Goal: Transaction & Acquisition: Download file/media

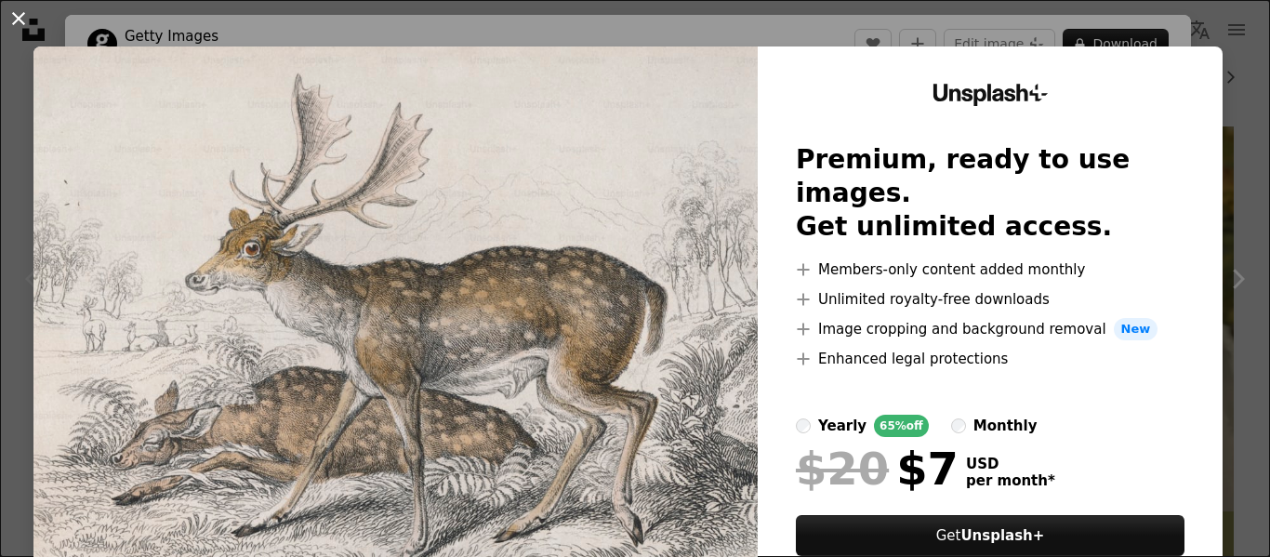
click at [8, 15] on button "An X shape" at bounding box center [18, 18] width 22 height 22
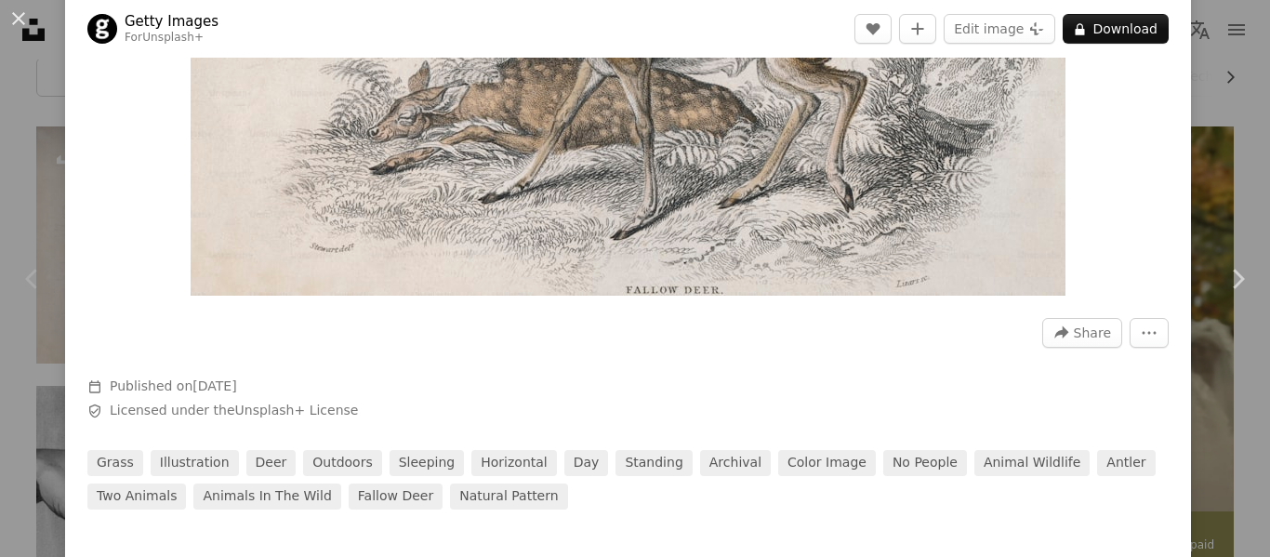
scroll to position [380, 0]
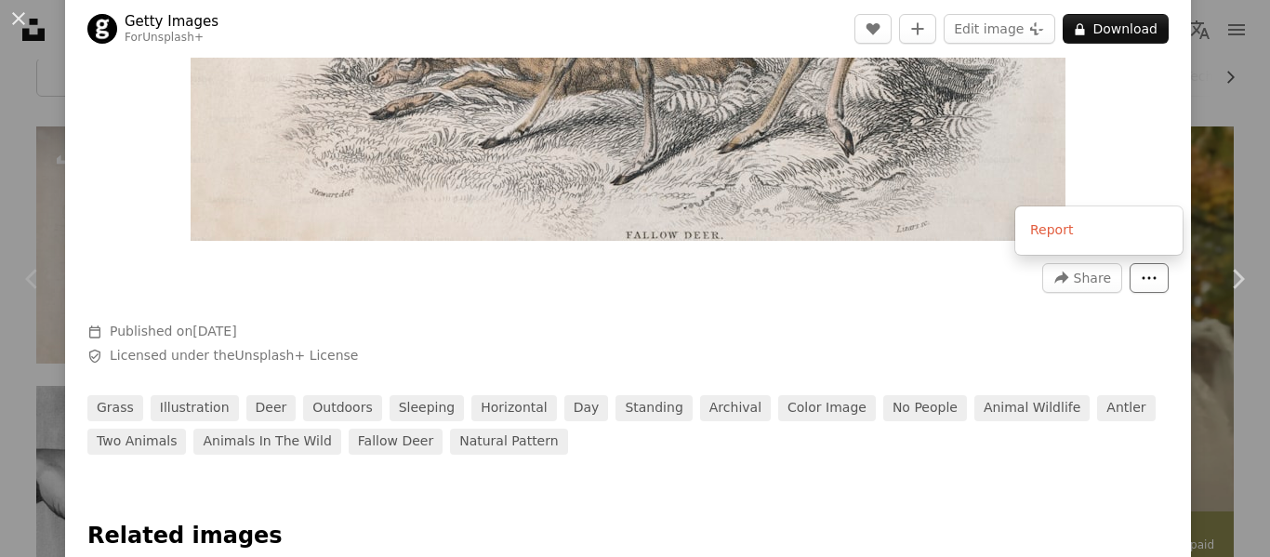
click at [1162, 267] on button "More Actions" at bounding box center [1148, 278] width 39 height 30
click at [955, 312] on dialog "An X shape Chevron left Chevron right Getty Images For Unsplash+ A heart A plus…" at bounding box center [635, 278] width 1270 height 557
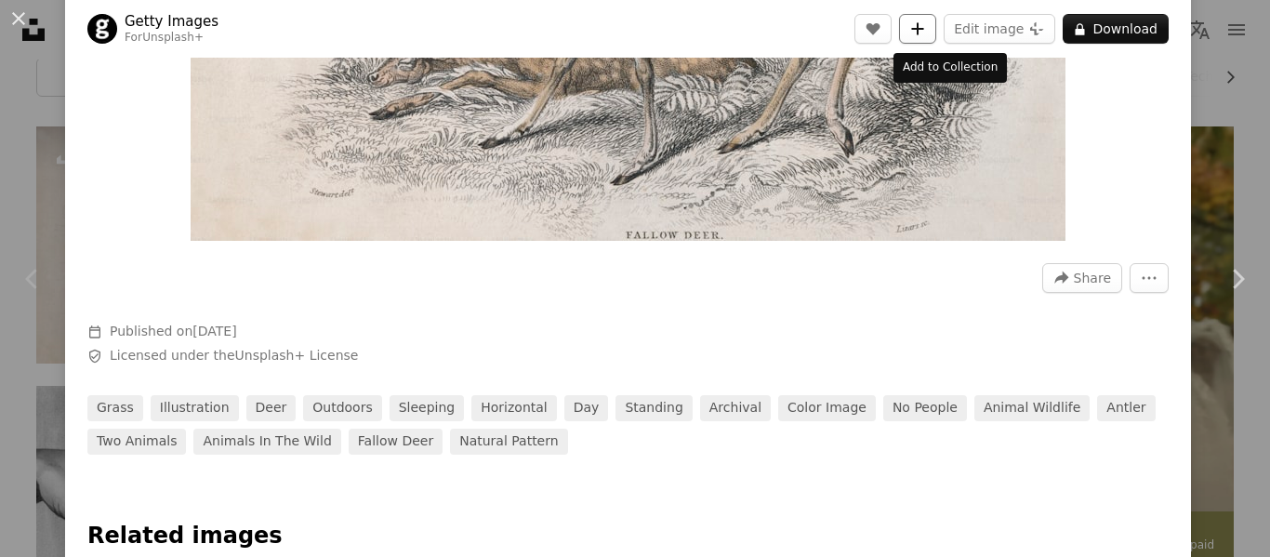
click at [925, 23] on icon "A plus sign" at bounding box center [917, 28] width 15 height 15
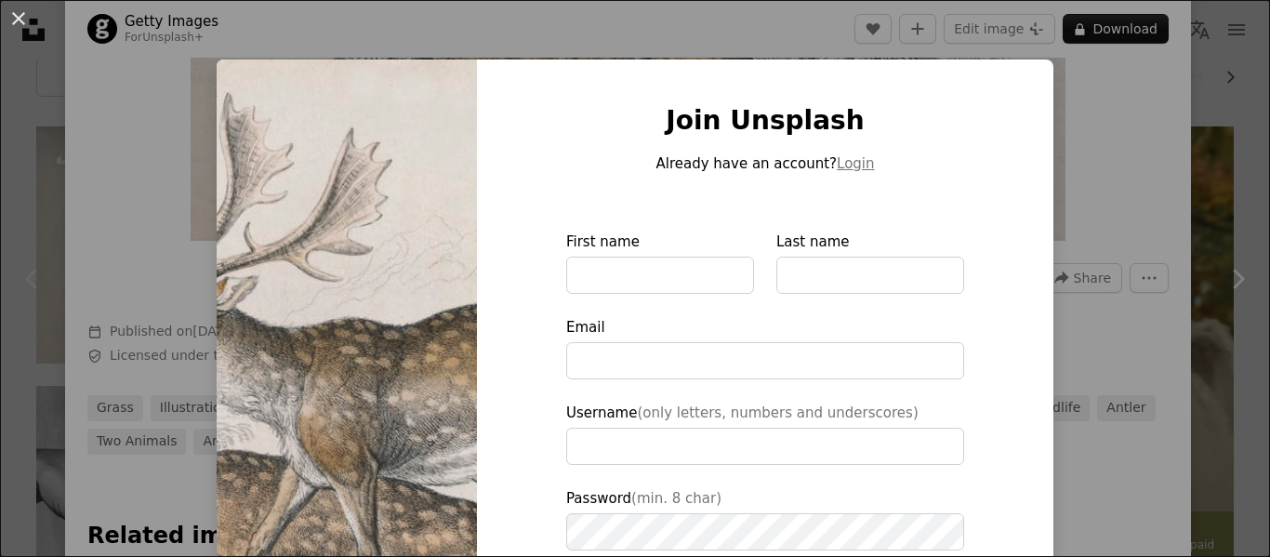
click at [1086, 112] on div "An X shape Join Unsplash Already have an account? Login First name Last name Em…" at bounding box center [635, 278] width 1270 height 557
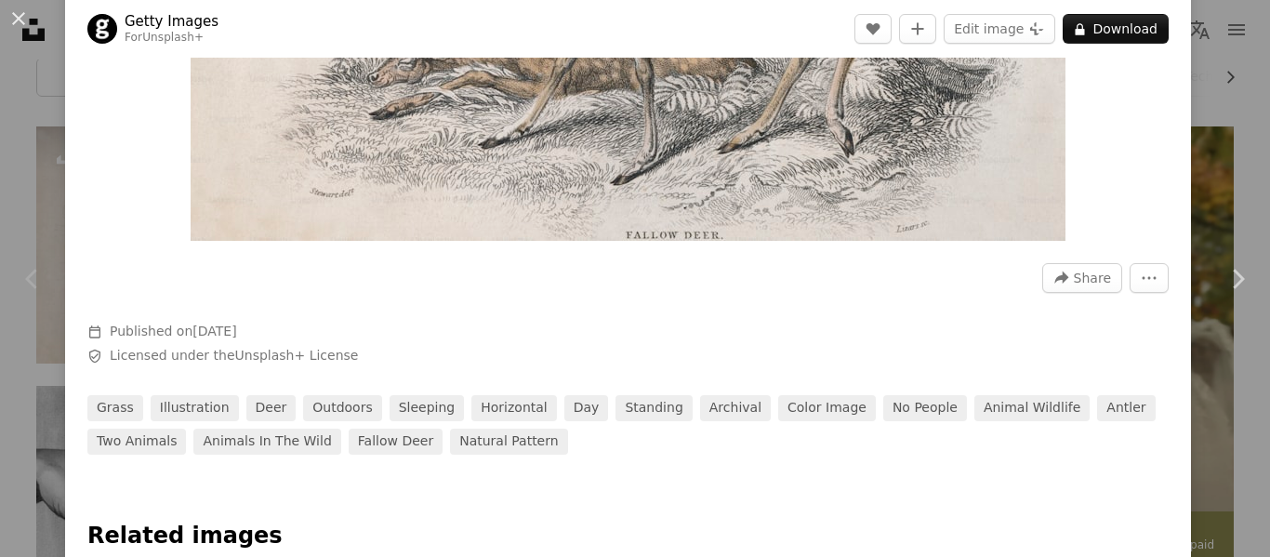
click at [767, 7] on header "Getty Images For Unsplash+ A heart A plus sign Edit image Plus sign for Unsplas…" at bounding box center [628, 29] width 1126 height 58
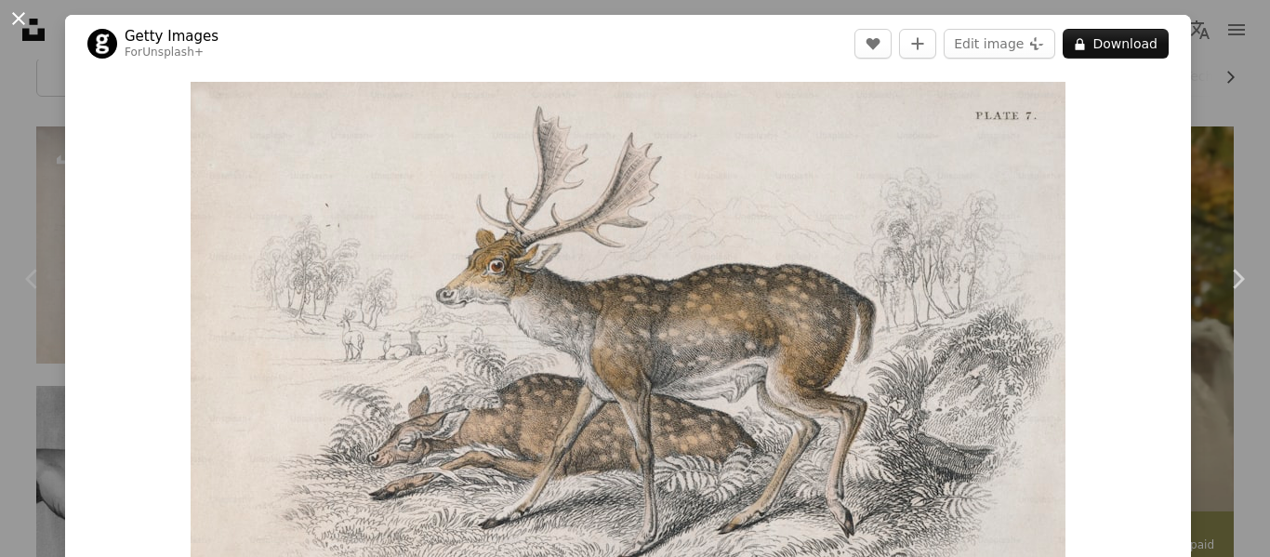
click at [27, 9] on button "An X shape" at bounding box center [18, 18] width 22 height 22
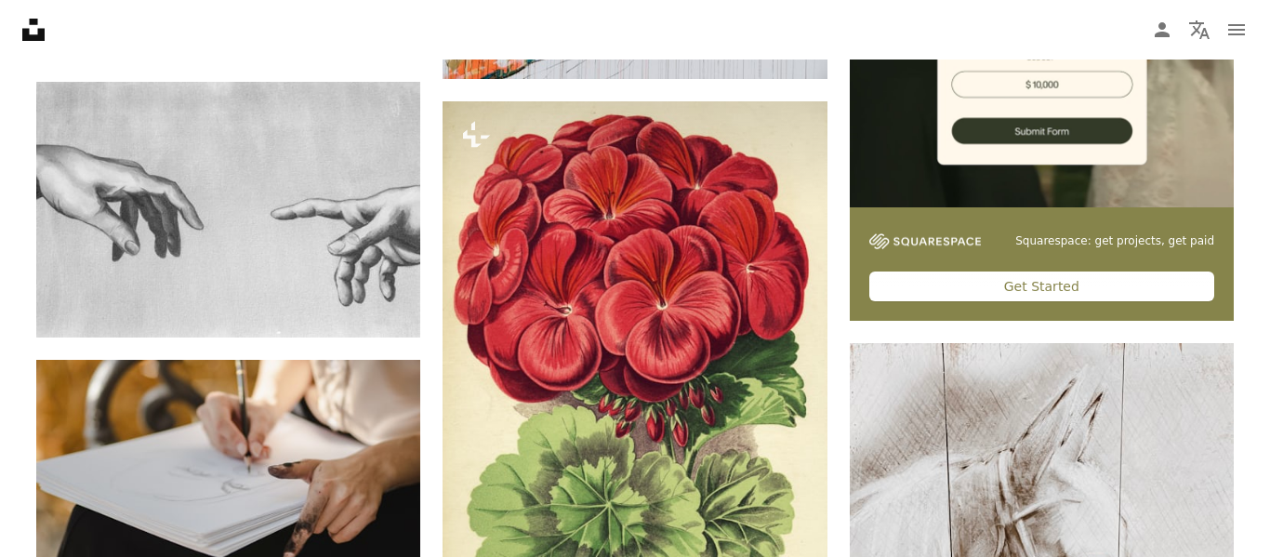
scroll to position [692, 0]
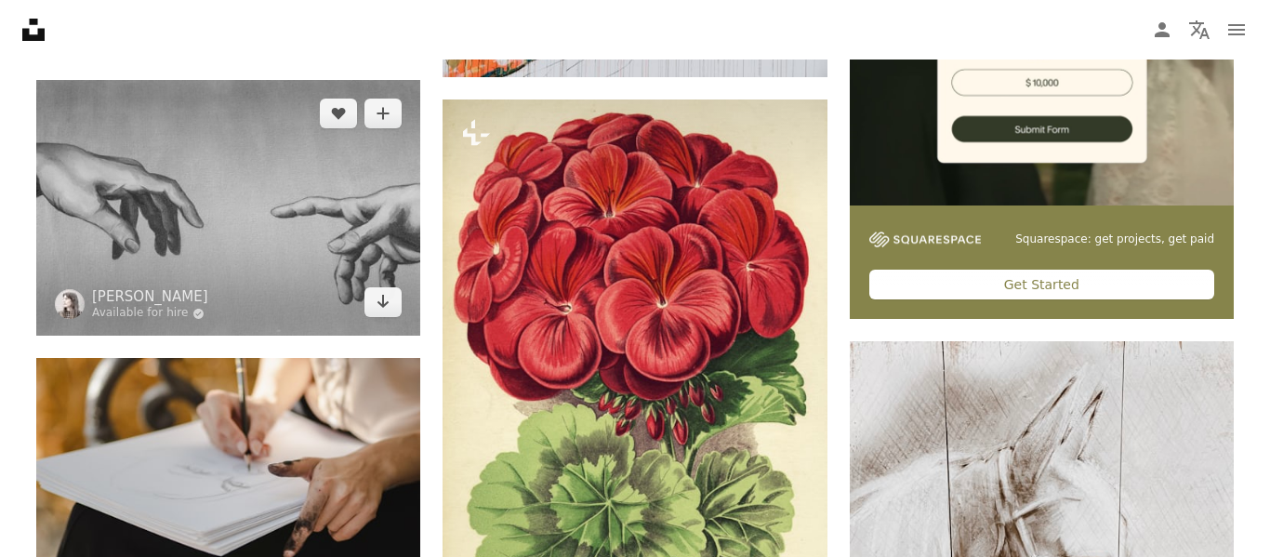
click at [324, 169] on img at bounding box center [228, 208] width 384 height 256
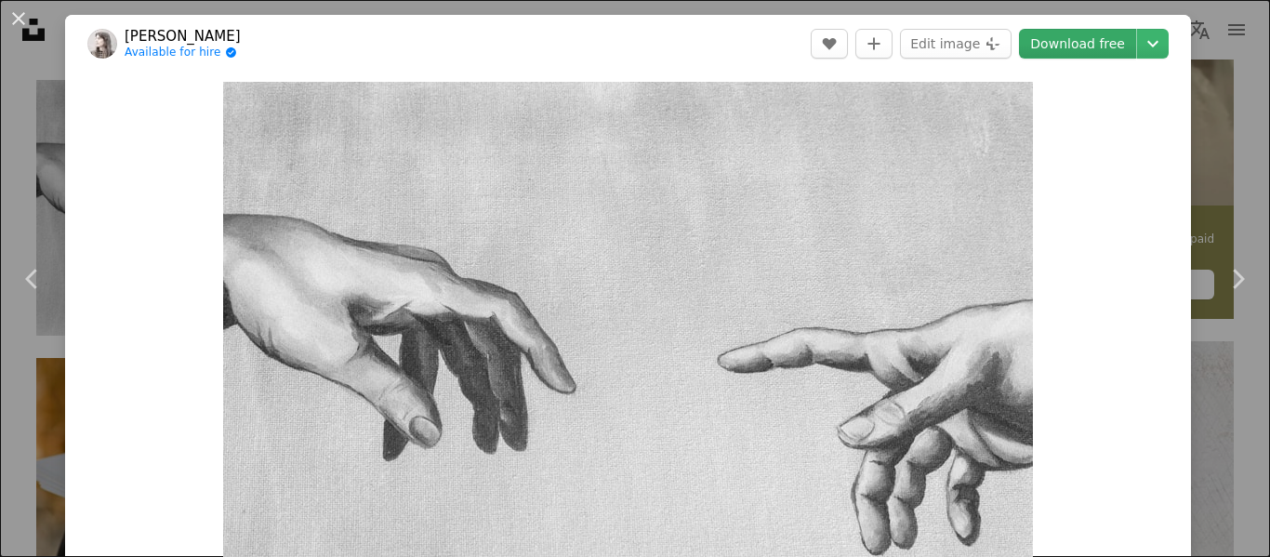
click at [1075, 43] on link "Download free" at bounding box center [1077, 44] width 117 height 30
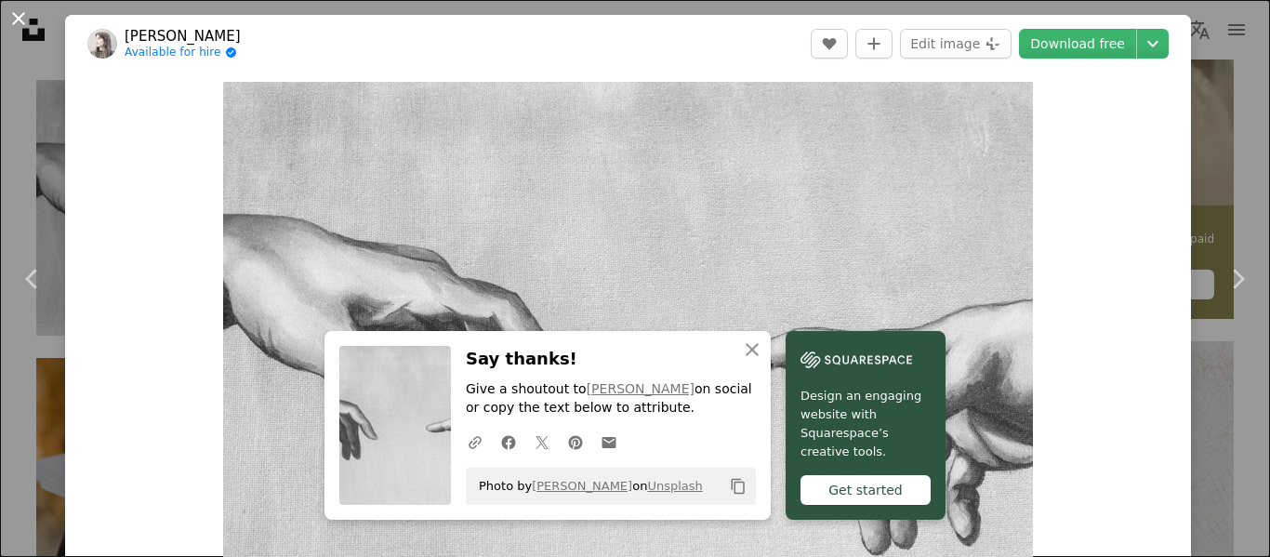
click at [20, 20] on button "An X shape" at bounding box center [18, 18] width 22 height 22
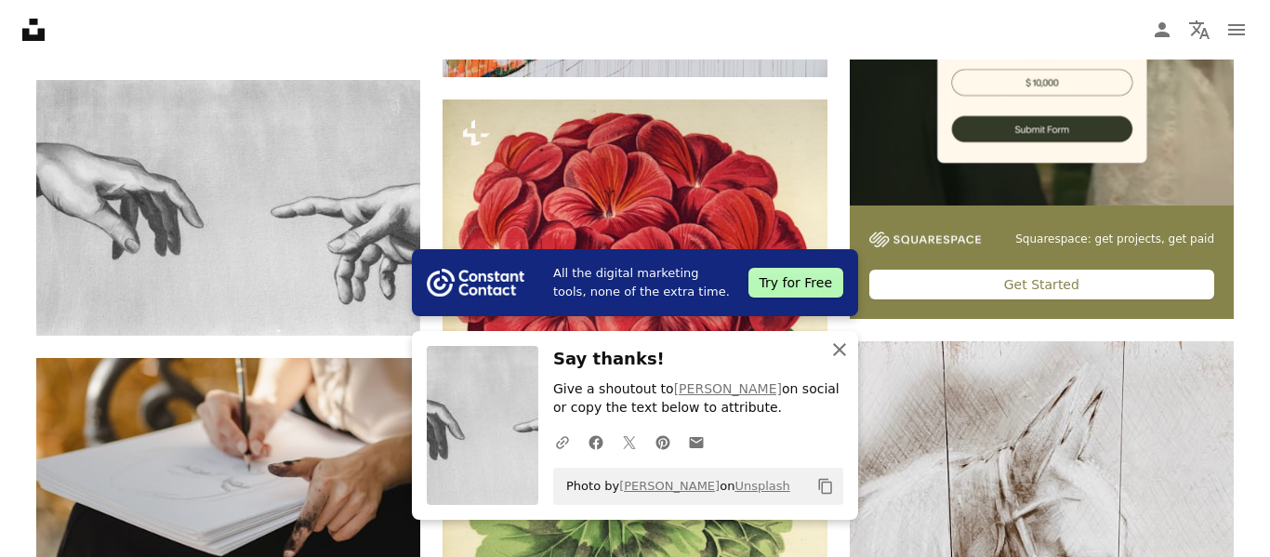
click at [834, 340] on icon "An X shape" at bounding box center [839, 349] width 22 height 22
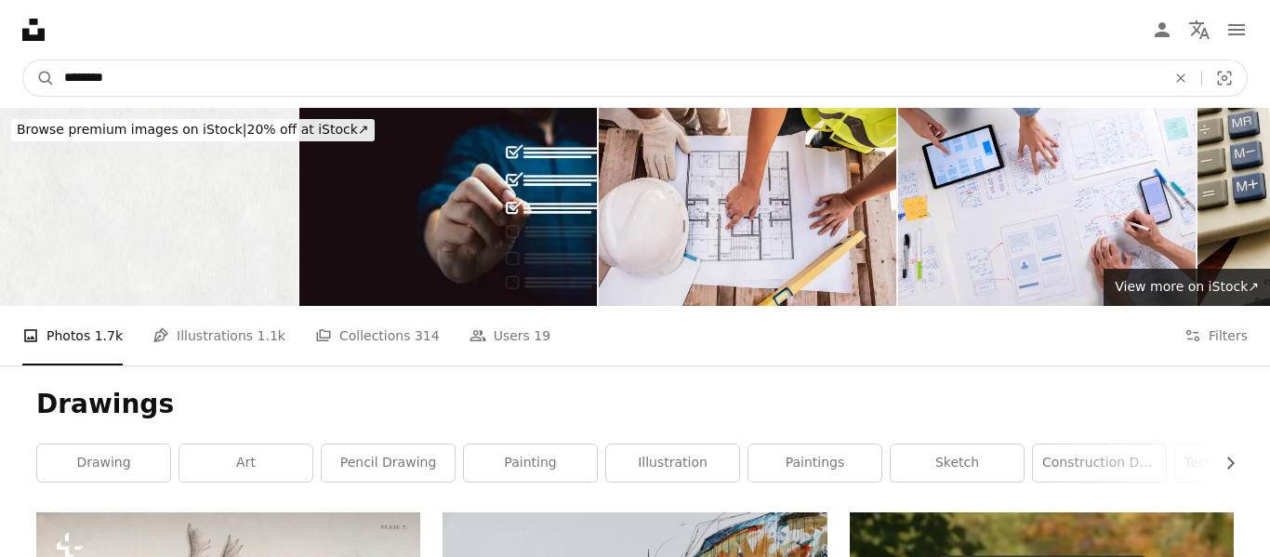
click at [466, 76] on input "********" at bounding box center [607, 77] width 1105 height 35
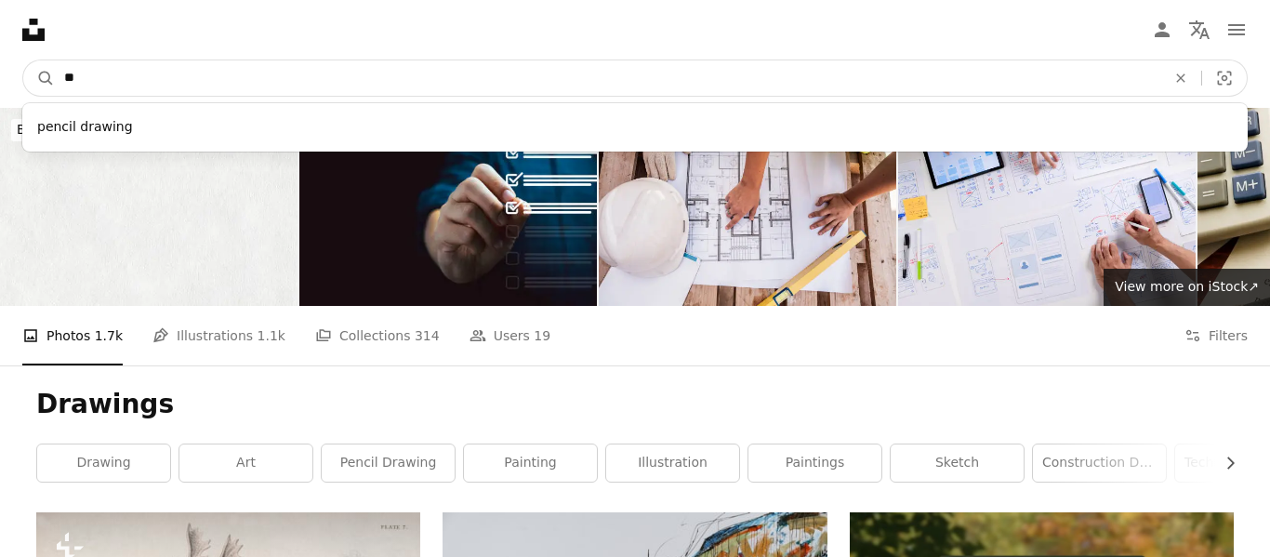
type input "*"
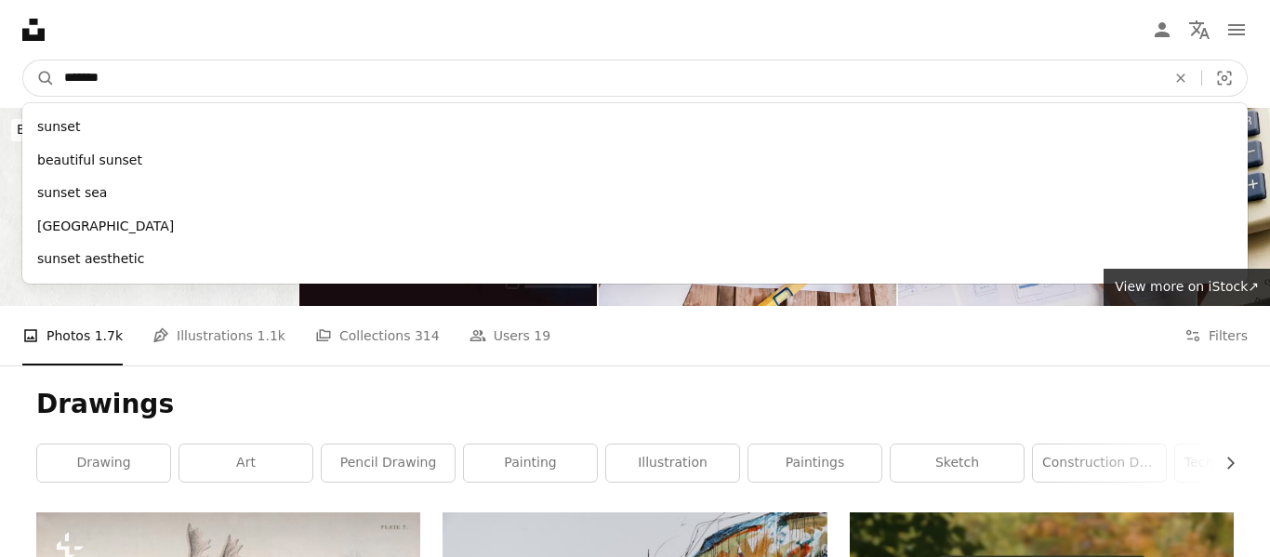
type input "*******"
click at [23, 60] on button "A magnifying glass" at bounding box center [39, 77] width 32 height 35
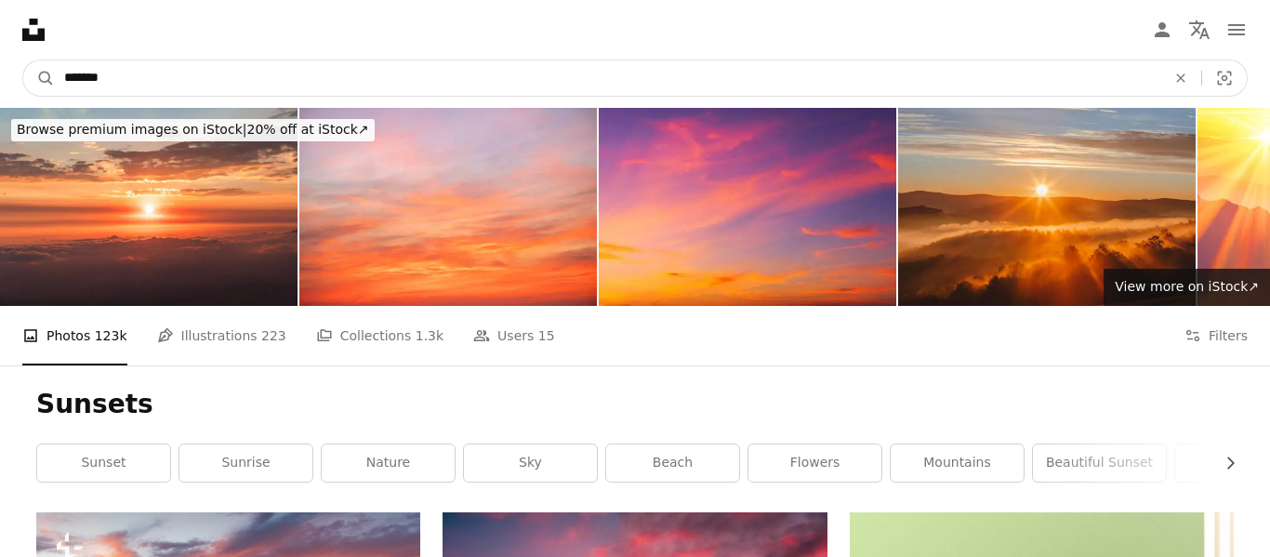
click at [369, 79] on input "*******" at bounding box center [607, 77] width 1105 height 35
type input "**********"
click button "A magnifying glass" at bounding box center [39, 77] width 32 height 35
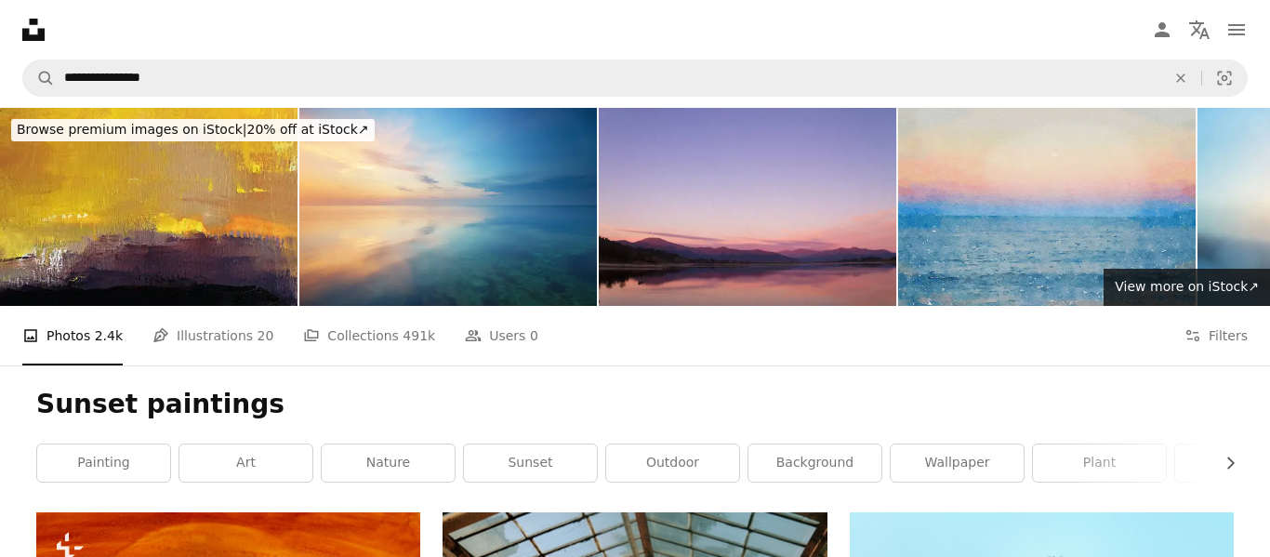
click at [984, 204] on img at bounding box center [1046, 207] width 297 height 198
click at [1002, 175] on img at bounding box center [1046, 207] width 297 height 198
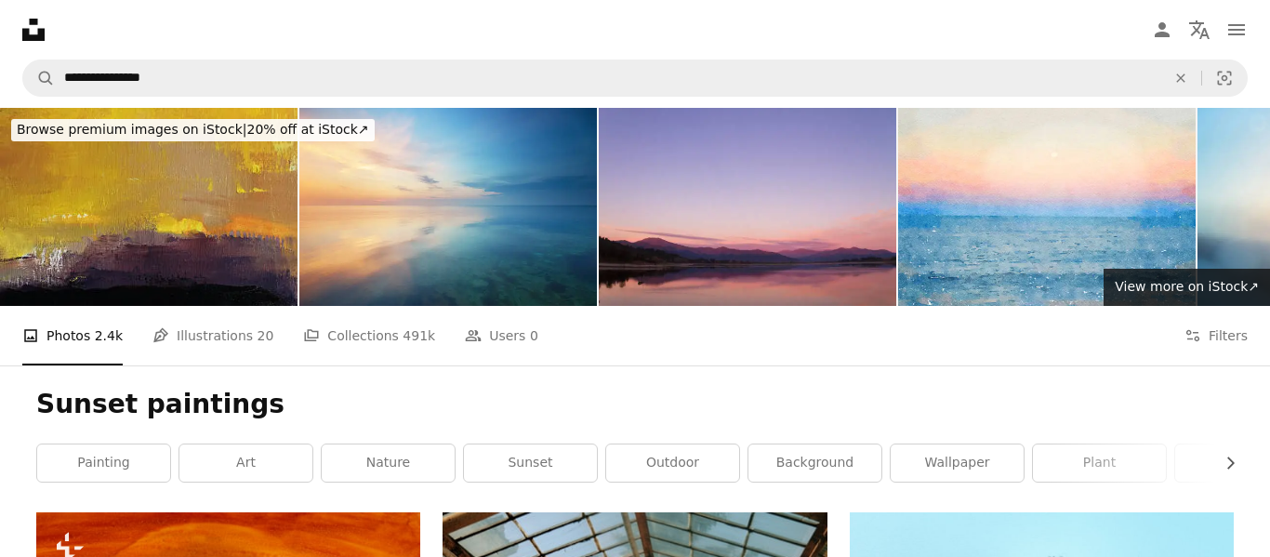
click at [269, 163] on img at bounding box center [148, 207] width 297 height 198
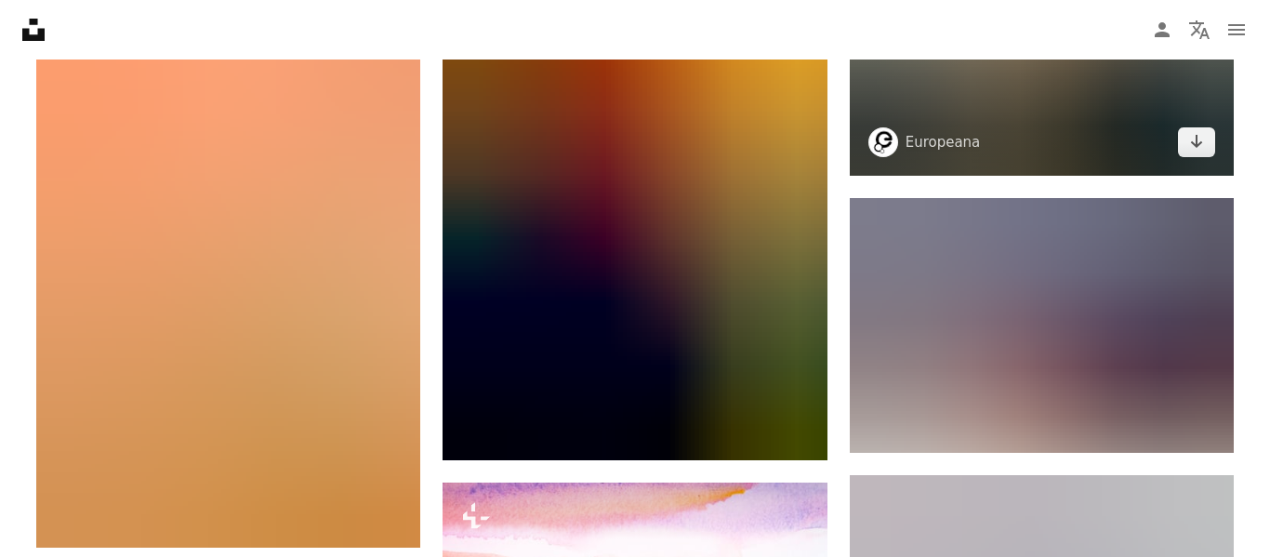
scroll to position [1695, 0]
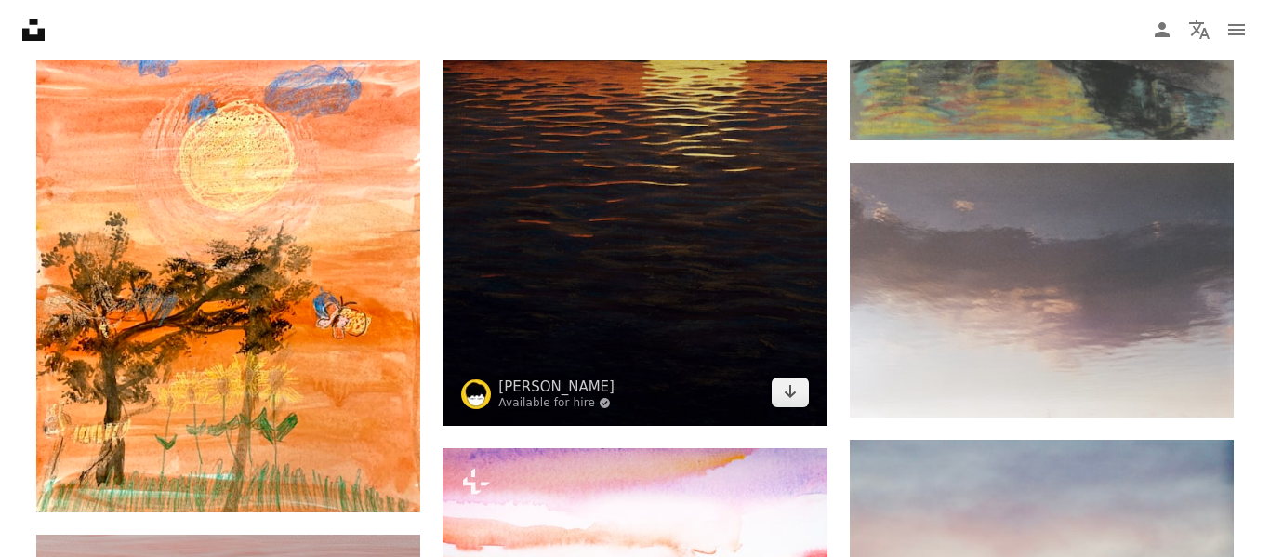
click at [619, 182] on img at bounding box center [634, 169] width 384 height 512
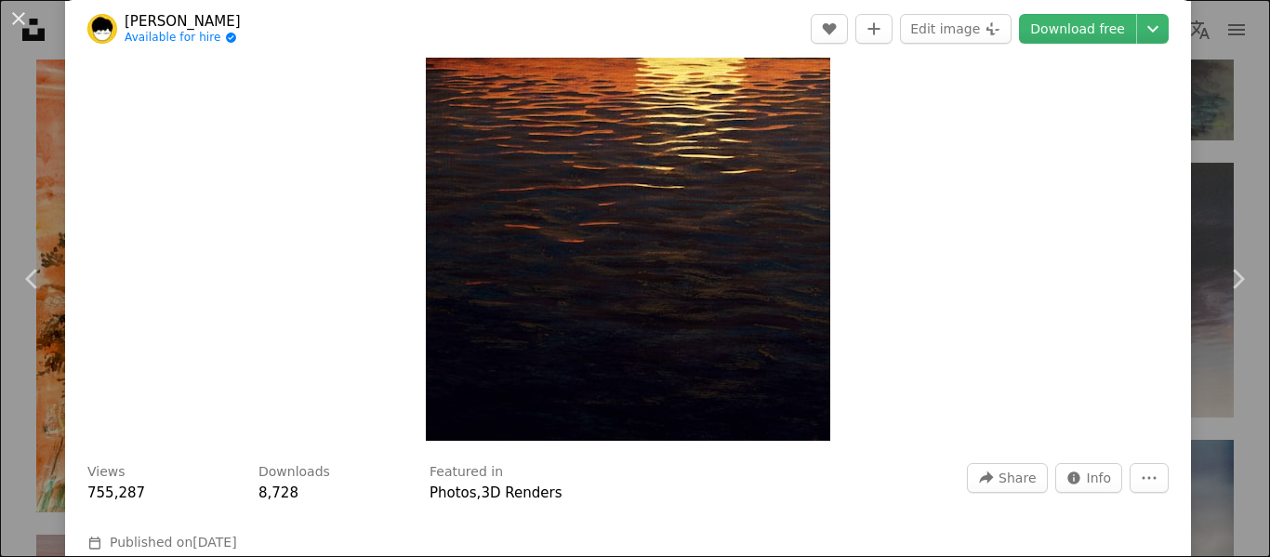
scroll to position [182, 0]
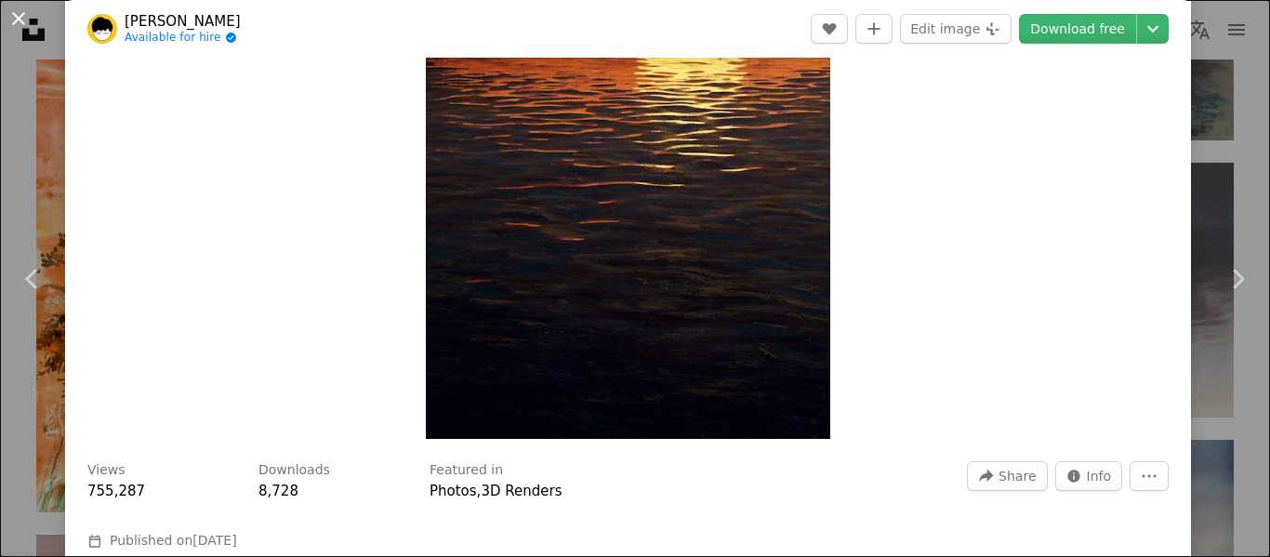
click at [20, 22] on button "An X shape" at bounding box center [18, 18] width 22 height 22
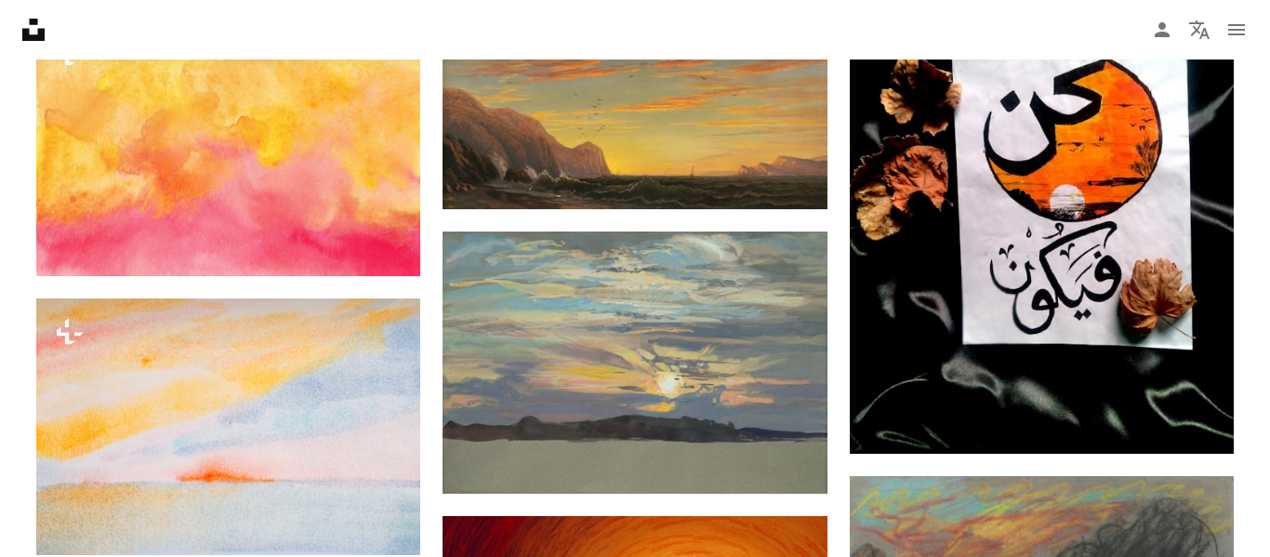
scroll to position [1089, 0]
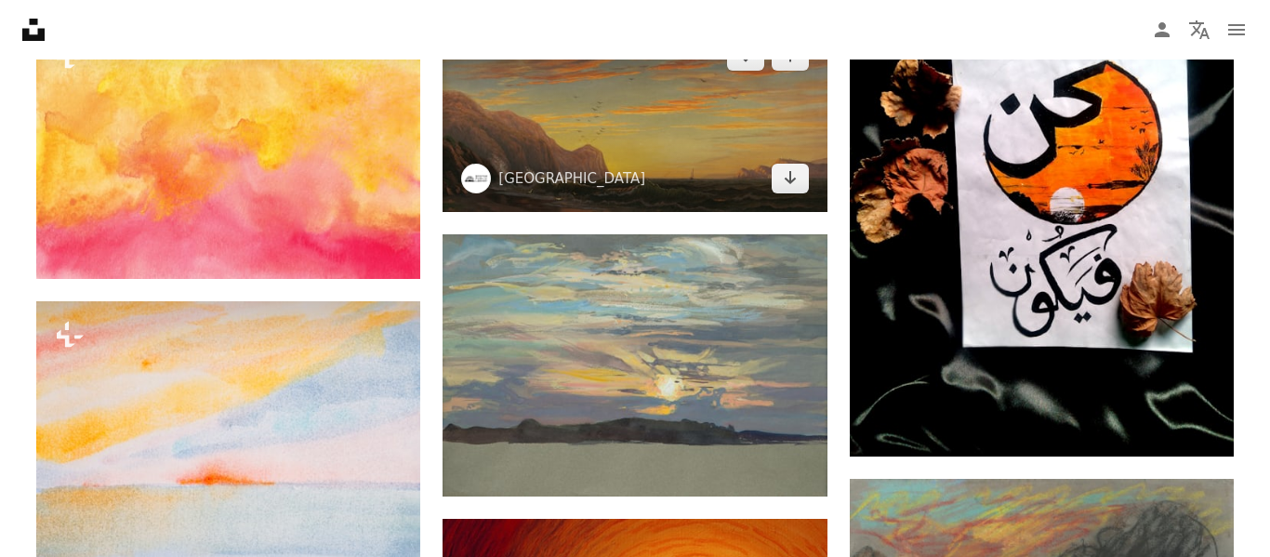
click at [641, 97] on img at bounding box center [634, 116] width 384 height 189
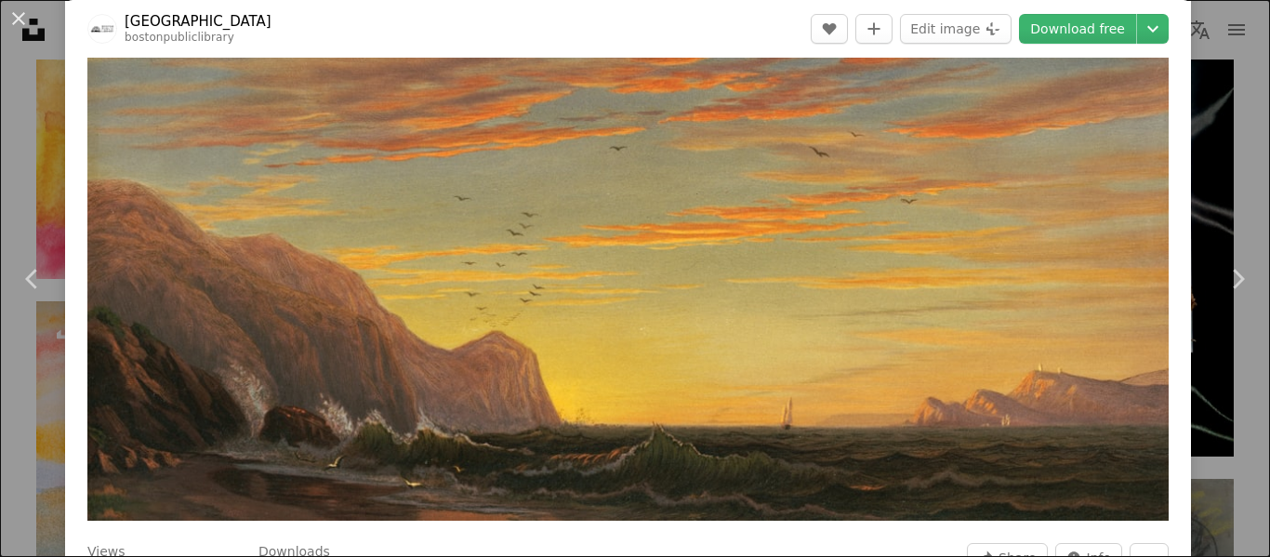
scroll to position [165, 0]
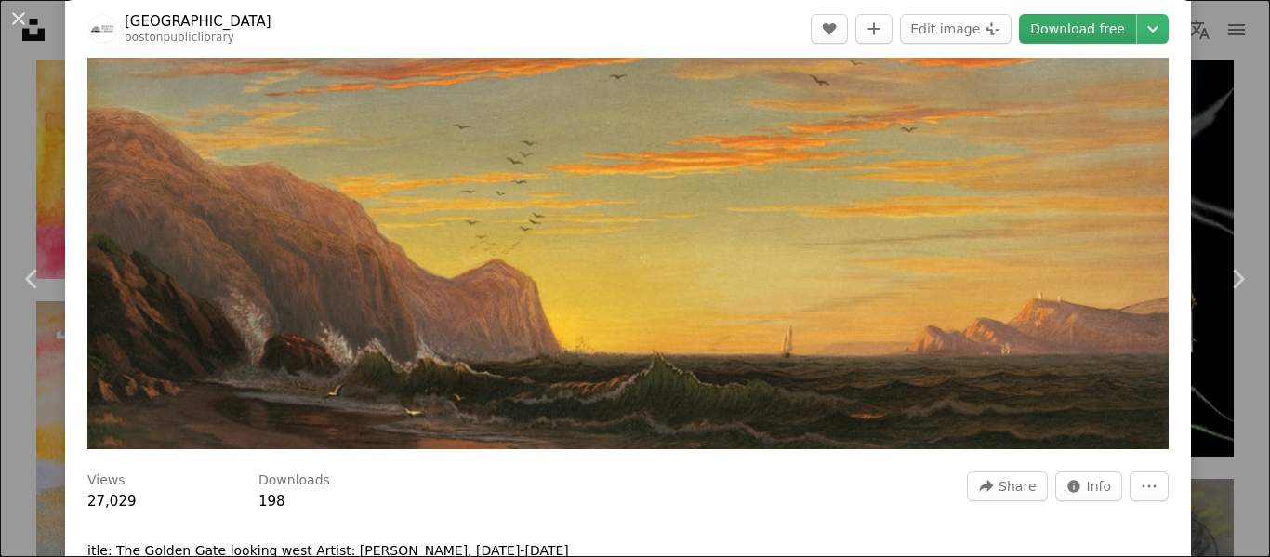
click at [1096, 33] on link "Download free" at bounding box center [1077, 29] width 117 height 30
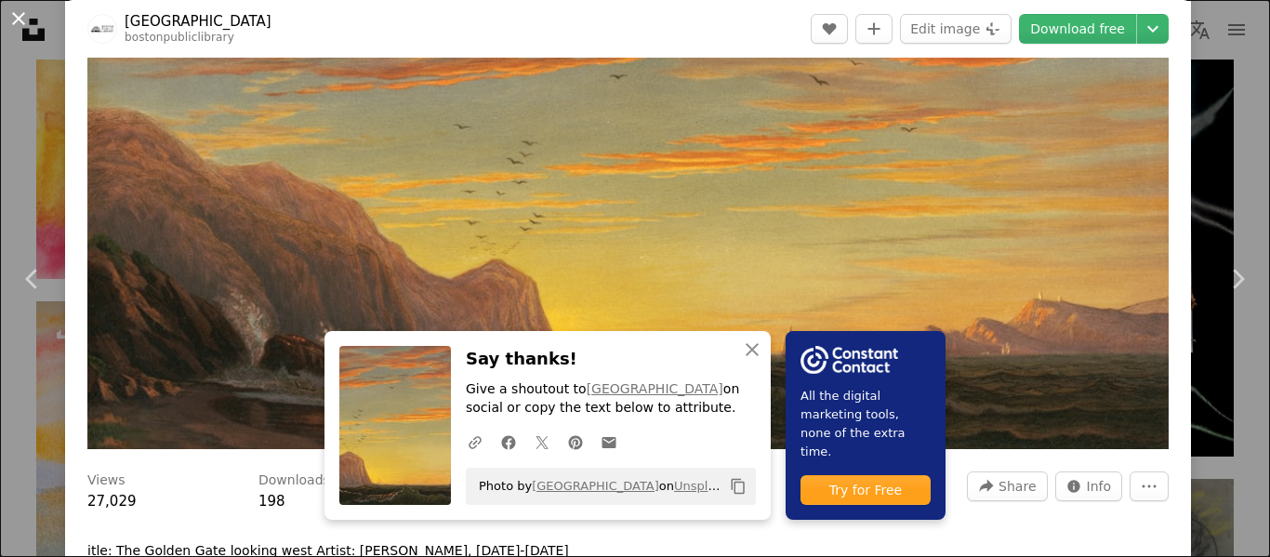
click at [24, 27] on button "An X shape" at bounding box center [18, 18] width 22 height 22
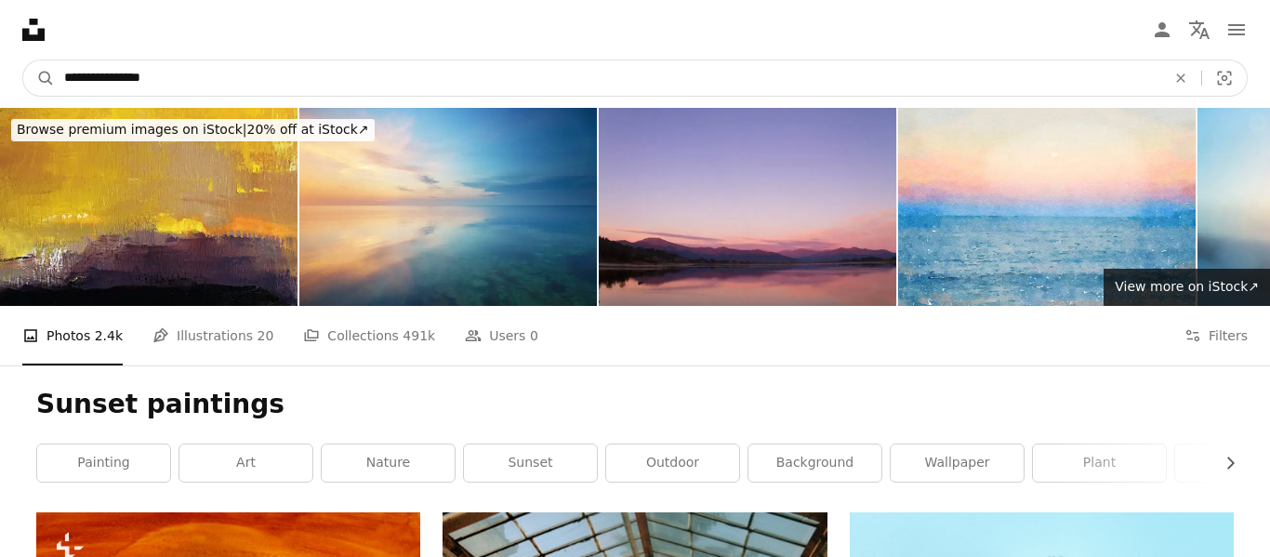
click at [363, 87] on input "**********" at bounding box center [607, 77] width 1105 height 35
click at [102, 77] on input "**********" at bounding box center [607, 77] width 1105 height 35
click at [214, 66] on input "**********" at bounding box center [607, 77] width 1105 height 35
type input "**********"
click at [23, 60] on button "A magnifying glass" at bounding box center [39, 77] width 32 height 35
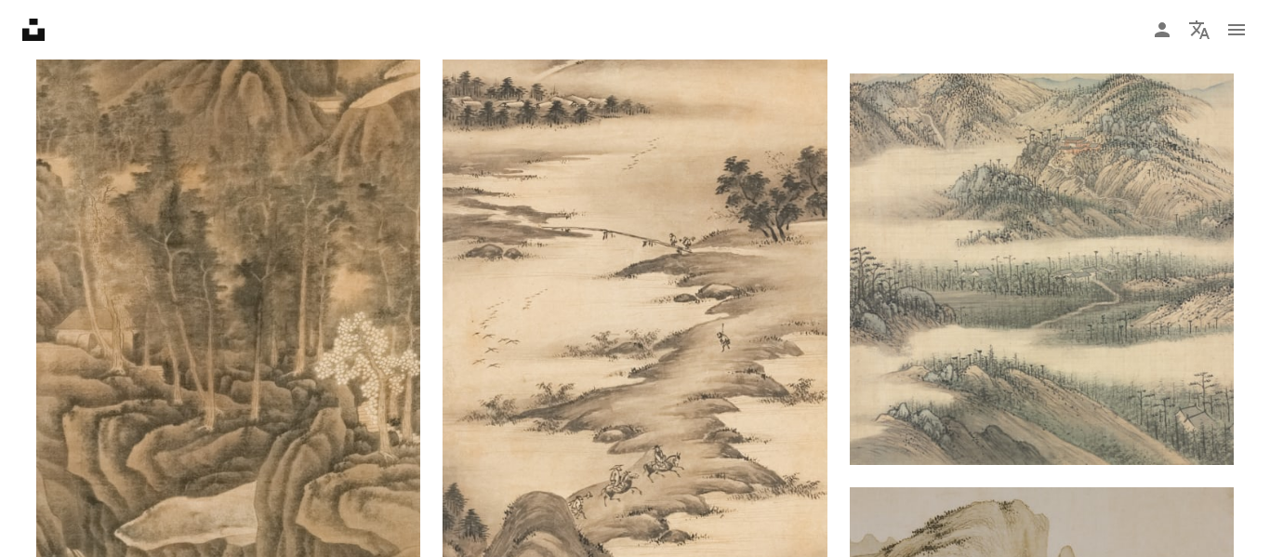
scroll to position [2603, 0]
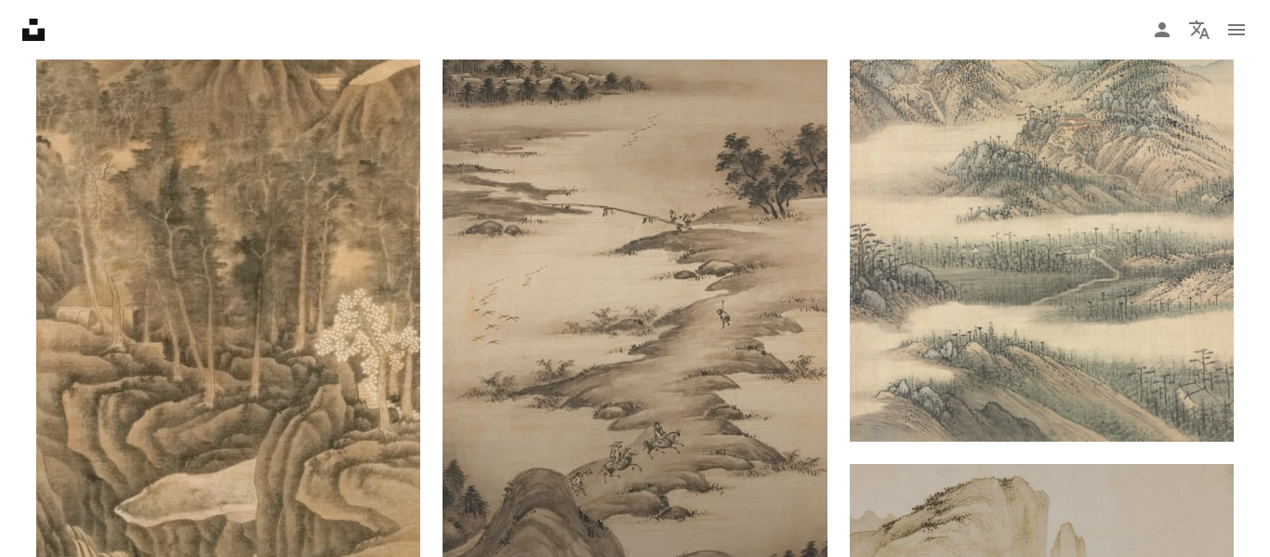
click at [568, 269] on img at bounding box center [634, 268] width 384 height 676
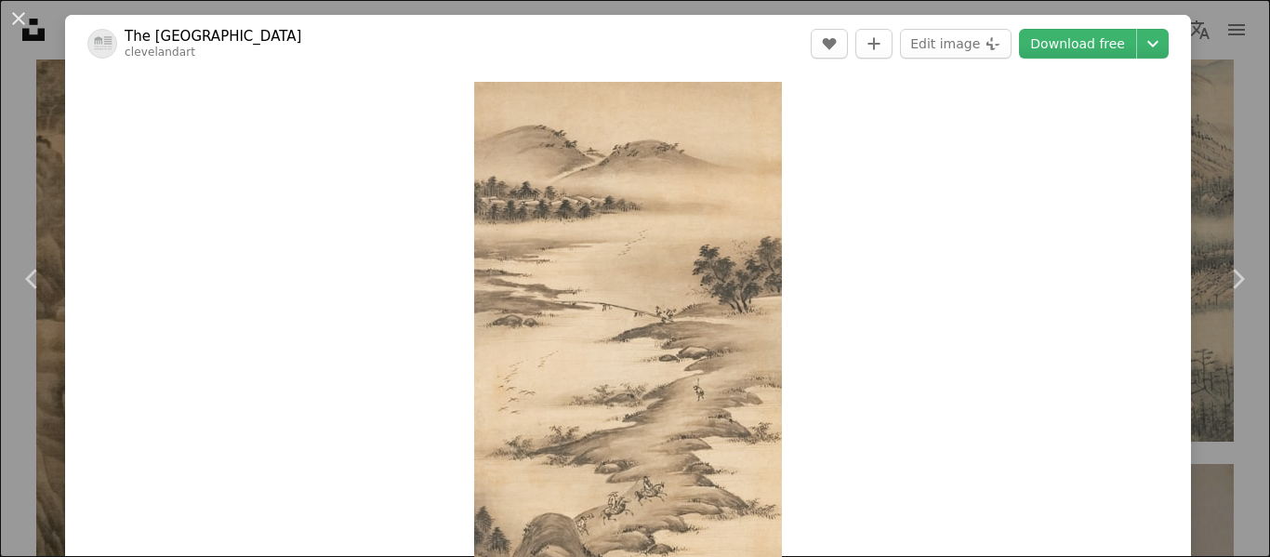
scroll to position [192, 0]
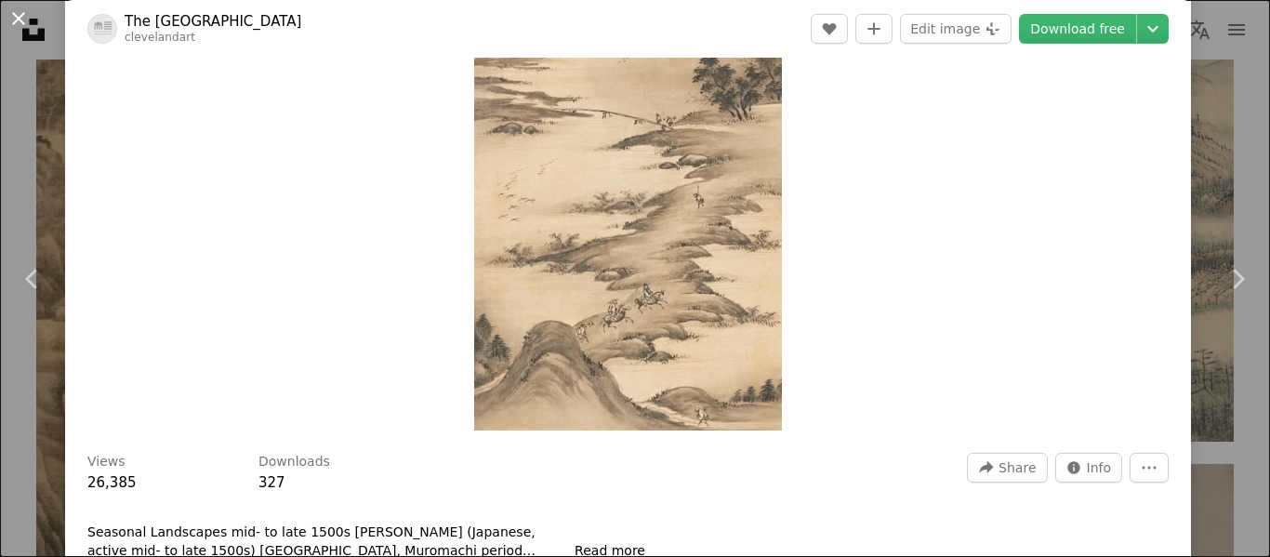
click at [17, 24] on button "An X shape" at bounding box center [18, 18] width 22 height 22
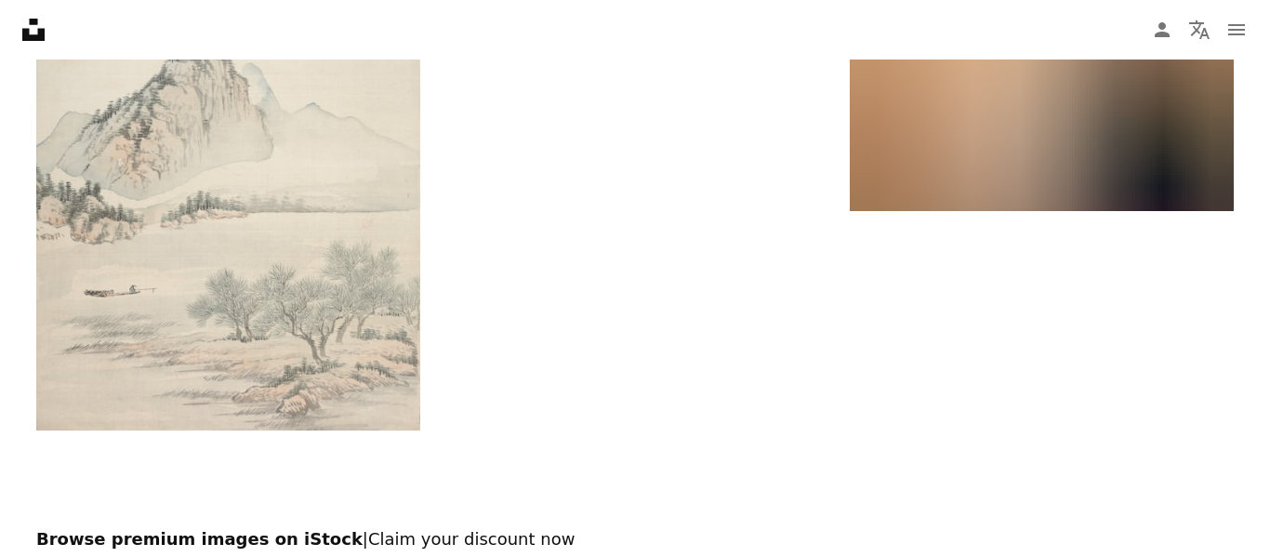
scroll to position [5852, 0]
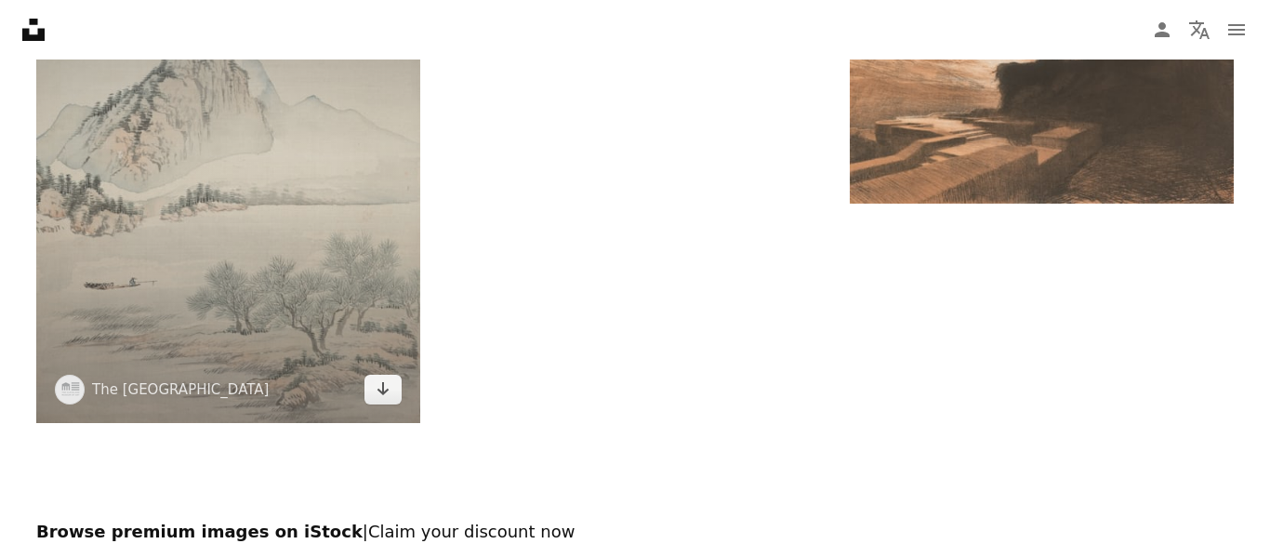
click at [268, 99] on img at bounding box center [228, 172] width 384 height 501
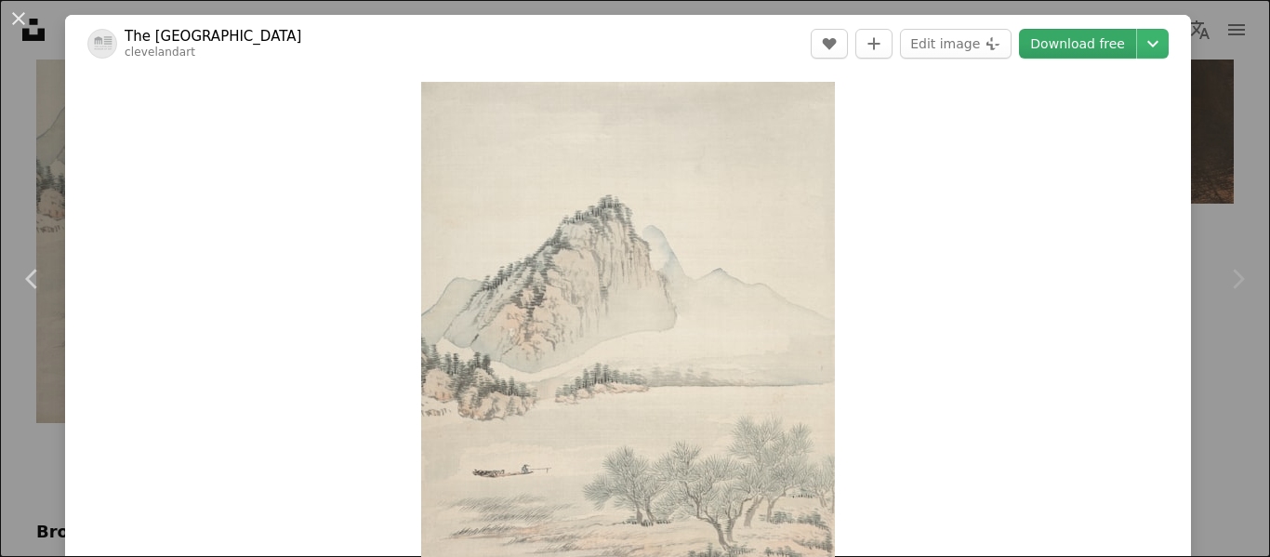
click at [1113, 39] on link "Download free" at bounding box center [1077, 44] width 117 height 30
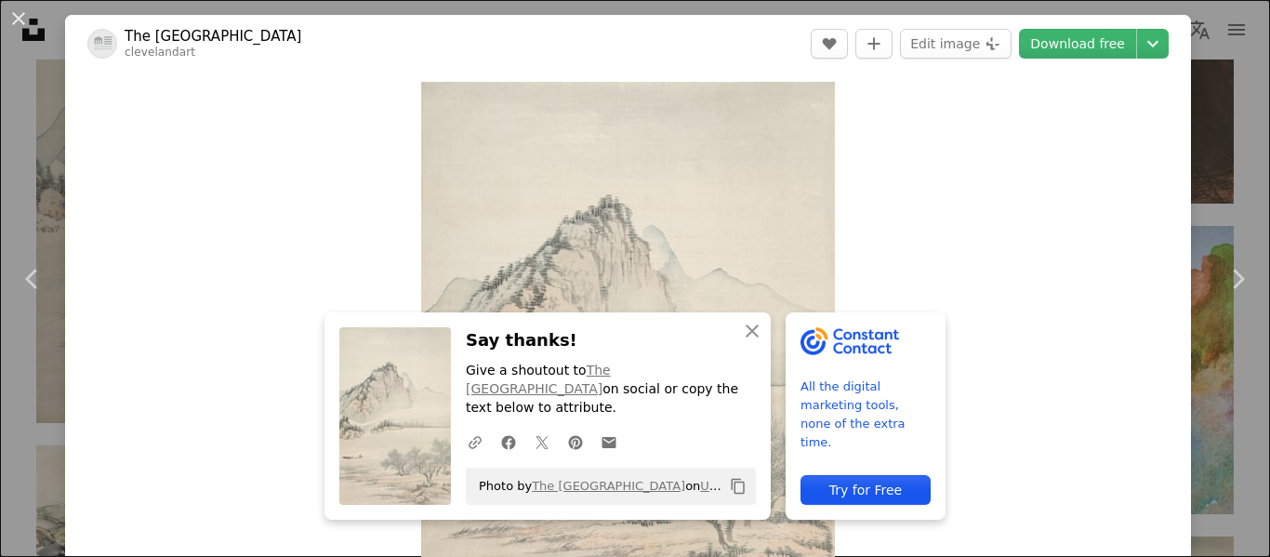
click at [41, 20] on div "An X shape Chevron left Chevron right An X shape Close Say thanks! Give a shout…" at bounding box center [635, 278] width 1270 height 557
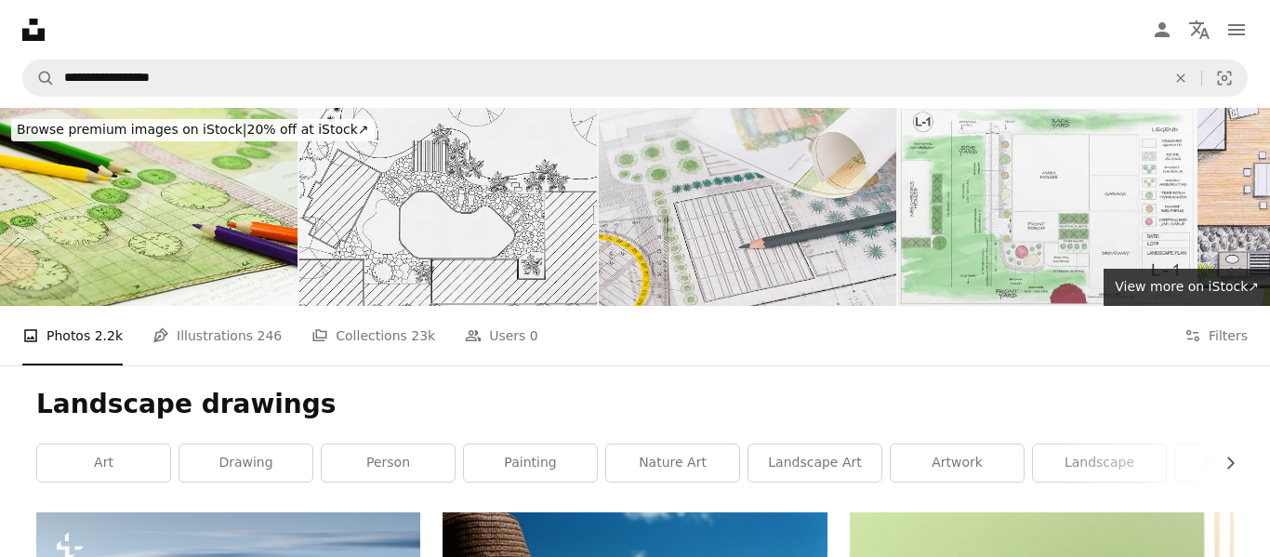
click at [389, 57] on nav "Unsplash logo Unsplash Home A photo Pen Tool A compass A stack of folders Downl…" at bounding box center [635, 29] width 1270 height 59
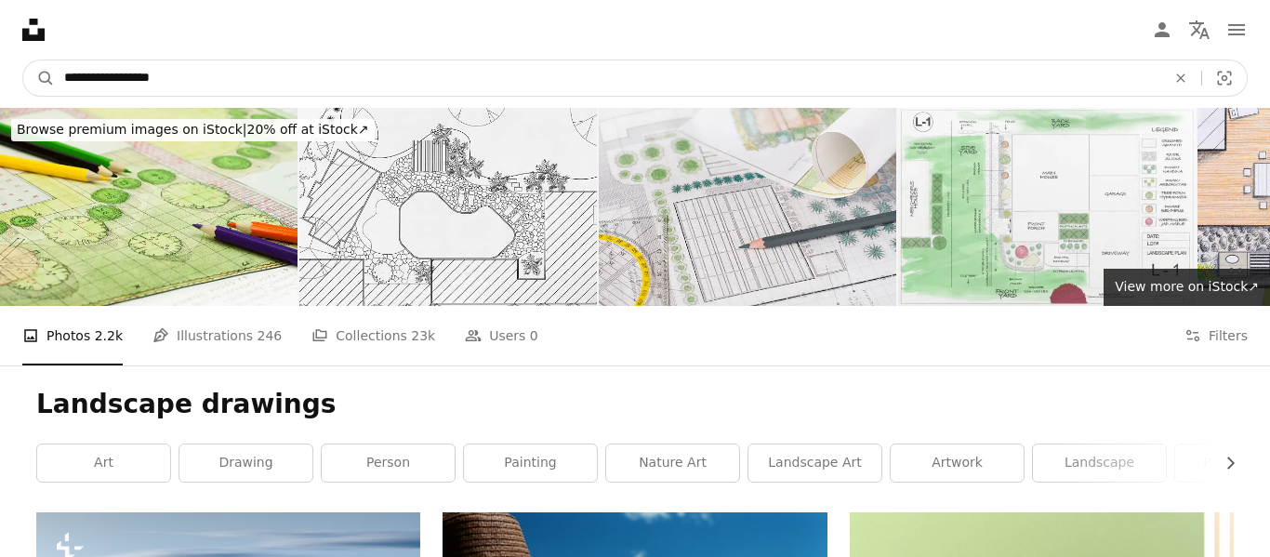
click at [392, 76] on input "**********" at bounding box center [607, 77] width 1105 height 35
click at [1178, 76] on icon "An X shape" at bounding box center [1180, 78] width 41 height 15
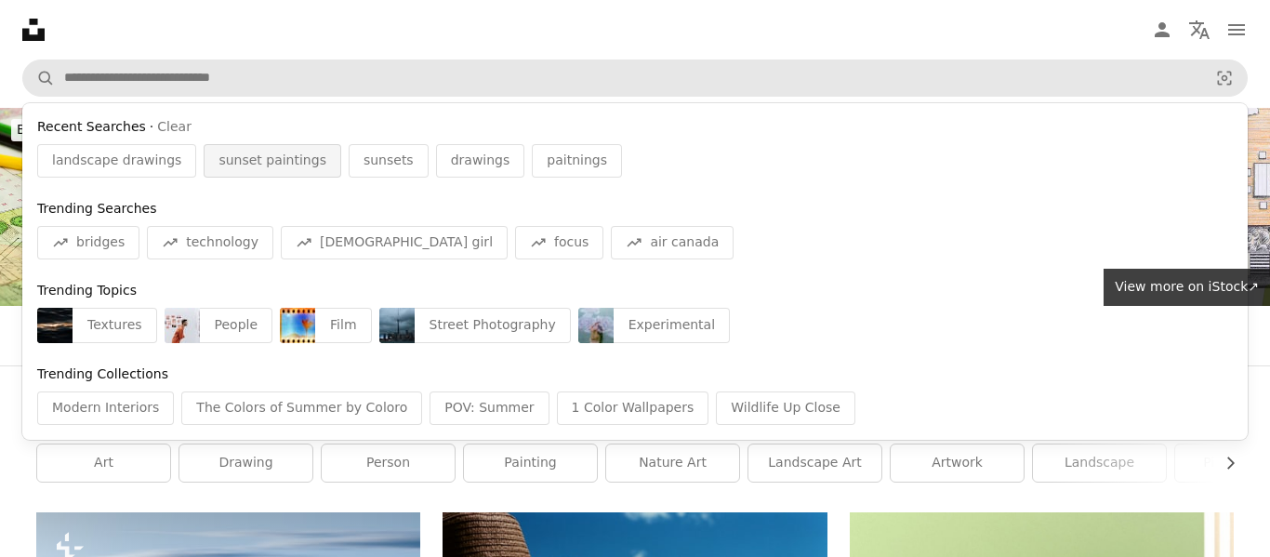
click at [221, 160] on span "sunset paintings" at bounding box center [272, 161] width 108 height 19
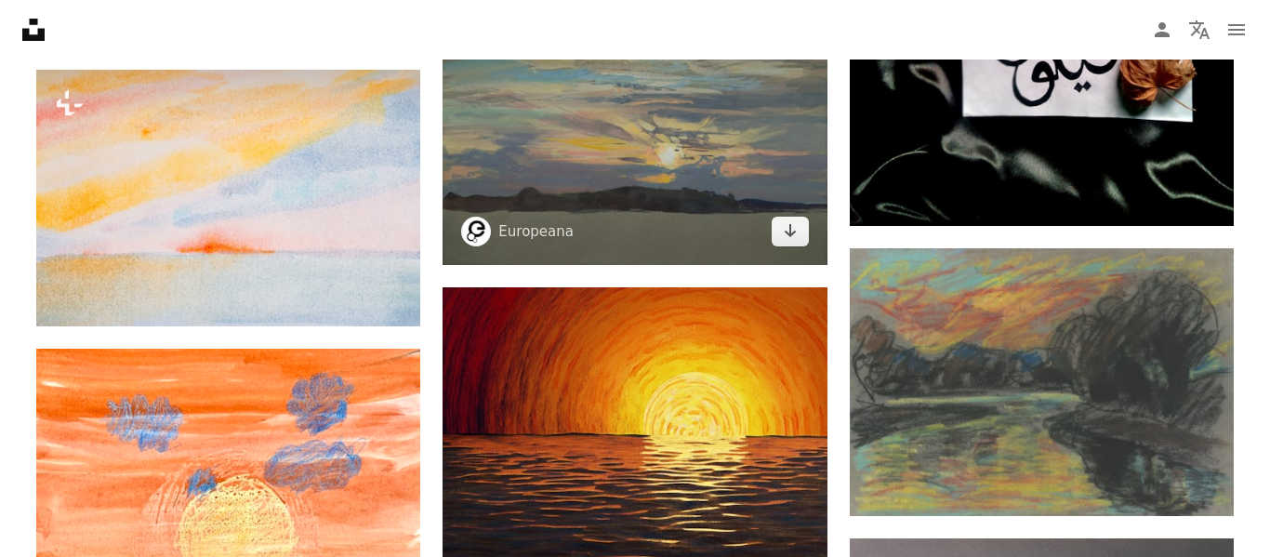
scroll to position [1316, 0]
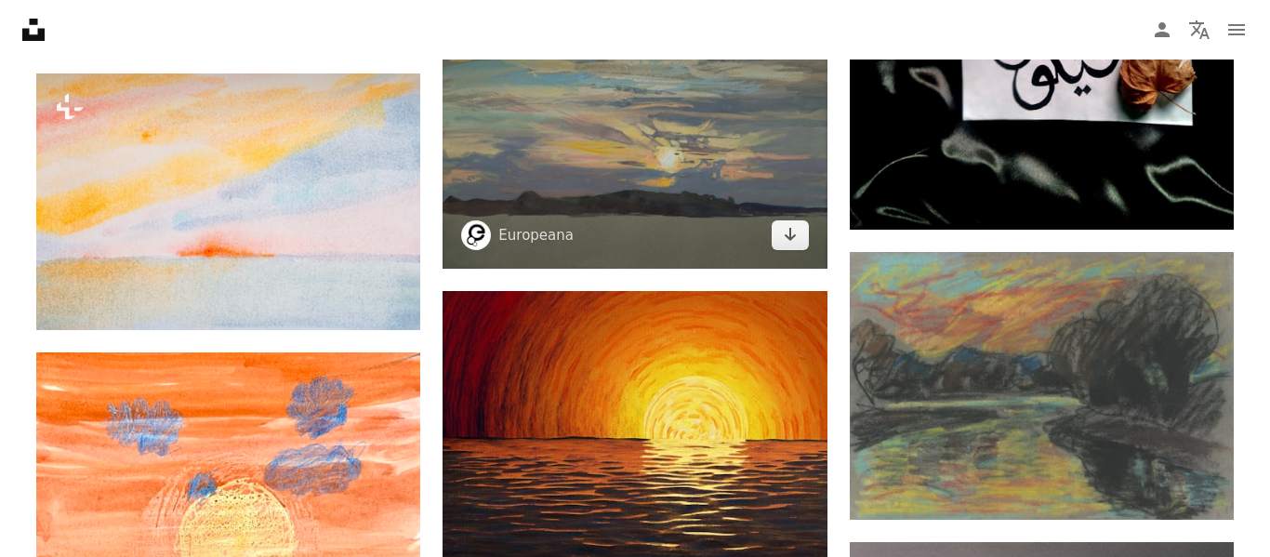
click at [669, 230] on img at bounding box center [634, 138] width 384 height 263
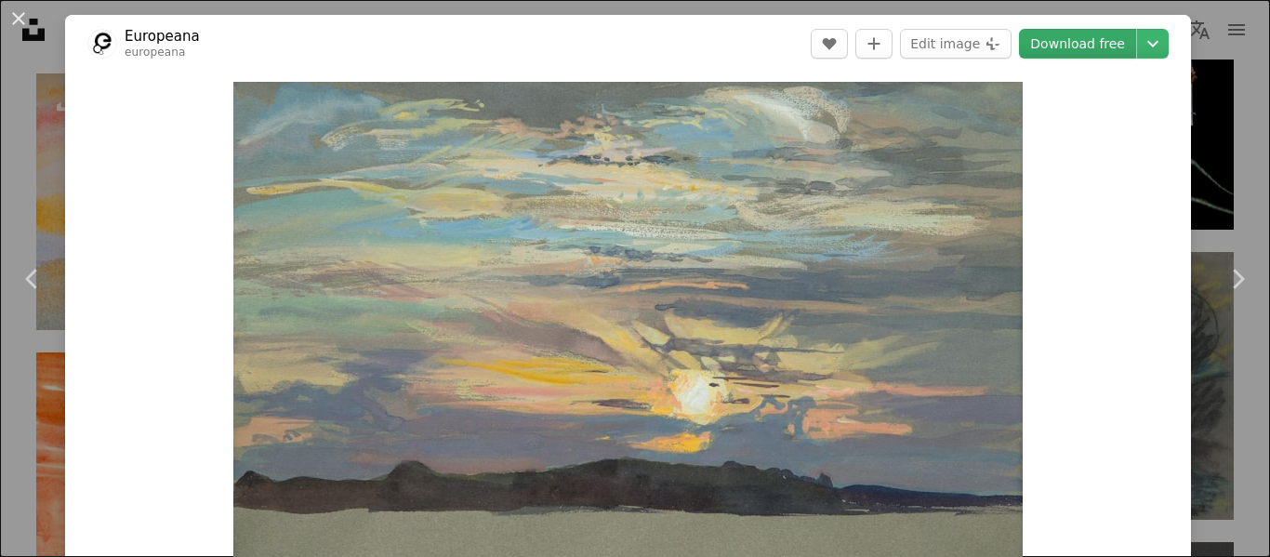
click at [1098, 57] on link "Download free" at bounding box center [1077, 44] width 117 height 30
